Goal: Information Seeking & Learning: Find specific fact

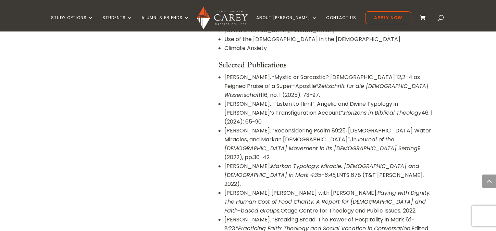
scroll to position [531, 0]
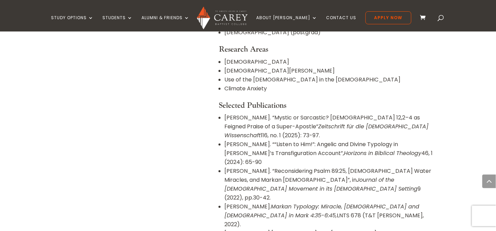
click at [236, 113] on li "[PERSON_NAME]. “Mystic or Sarcastic? [DEMOGRAPHIC_DATA] 12,2–4 as Feigned Prais…" at bounding box center [329, 126] width 208 height 27
copy li "Feigned"
drag, startPoint x: 357, startPoint y: 79, endPoint x: 409, endPoint y: 82, distance: 51.9
click at [409, 113] on li "[PERSON_NAME]. “Mystic or Sarcastic? [DEMOGRAPHIC_DATA] 12,2–4 as Feigned Prais…" at bounding box center [329, 126] width 208 height 27
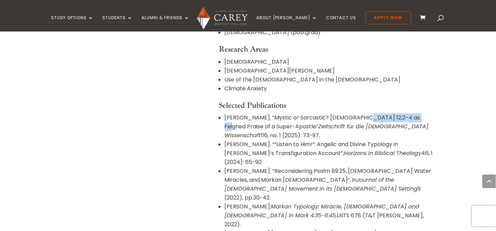
copy li "[DEMOGRAPHIC_DATA] 12,2–4"
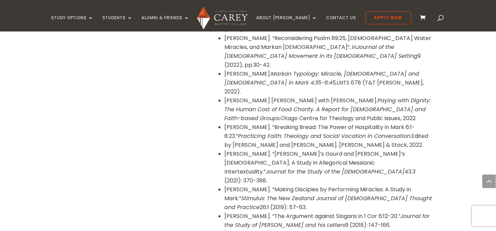
scroll to position [649, 0]
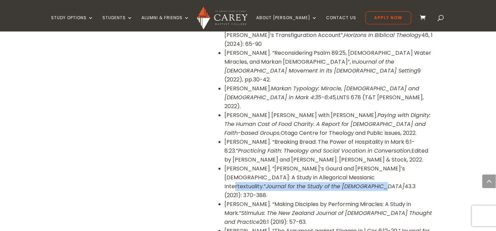
drag, startPoint x: 331, startPoint y: 122, endPoint x: 253, endPoint y: 128, distance: 78.1
click at [253, 165] on li "[PERSON_NAME]. “[PERSON_NAME]’s Gourd and [PERSON_NAME]’s [DEMOGRAPHIC_DATA]: A…" at bounding box center [329, 183] width 208 height 36
copy li "Journal for the Study of the [DEMOGRAPHIC_DATA]"
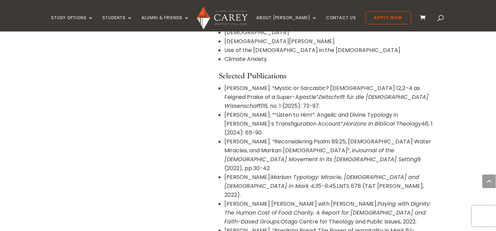
scroll to position [551, 0]
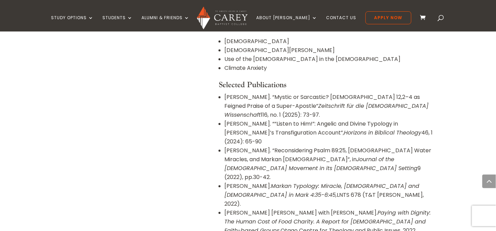
drag, startPoint x: 302, startPoint y: 57, endPoint x: 318, endPoint y: 68, distance: 19.5
click at [318, 93] on li "[PERSON_NAME]. “Mystic or Sarcastic? [DEMOGRAPHIC_DATA] 12,2–4 as Feigned Prais…" at bounding box center [329, 106] width 208 height 27
copy li "Mystic or Sarcastic? [DEMOGRAPHIC_DATA] 12,2–4 as Feigned Praise of a Super-Apo…"
click at [353, 102] on em "Zeitschrift für die [DEMOGRAPHIC_DATA] Wissenschaft" at bounding box center [327, 110] width 204 height 17
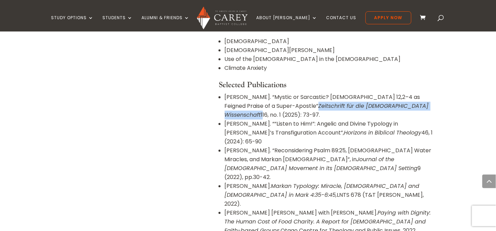
drag, startPoint x: 322, startPoint y: 67, endPoint x: 262, endPoint y: 78, distance: 60.3
click at [262, 93] on li "[PERSON_NAME]. “Mystic or Sarcastic? [DEMOGRAPHIC_DATA] 12,2–4 as Feigned Prais…" at bounding box center [329, 106] width 208 height 27
copy li "Zeitschrift für die [DEMOGRAPHIC_DATA] Wissenschaft"
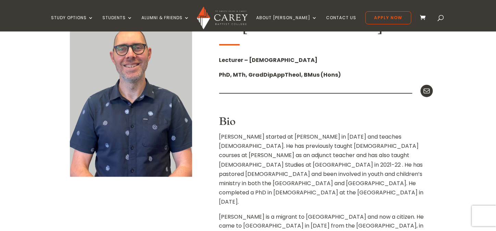
scroll to position [94, 0]
